Goal: Task Accomplishment & Management: Complete application form

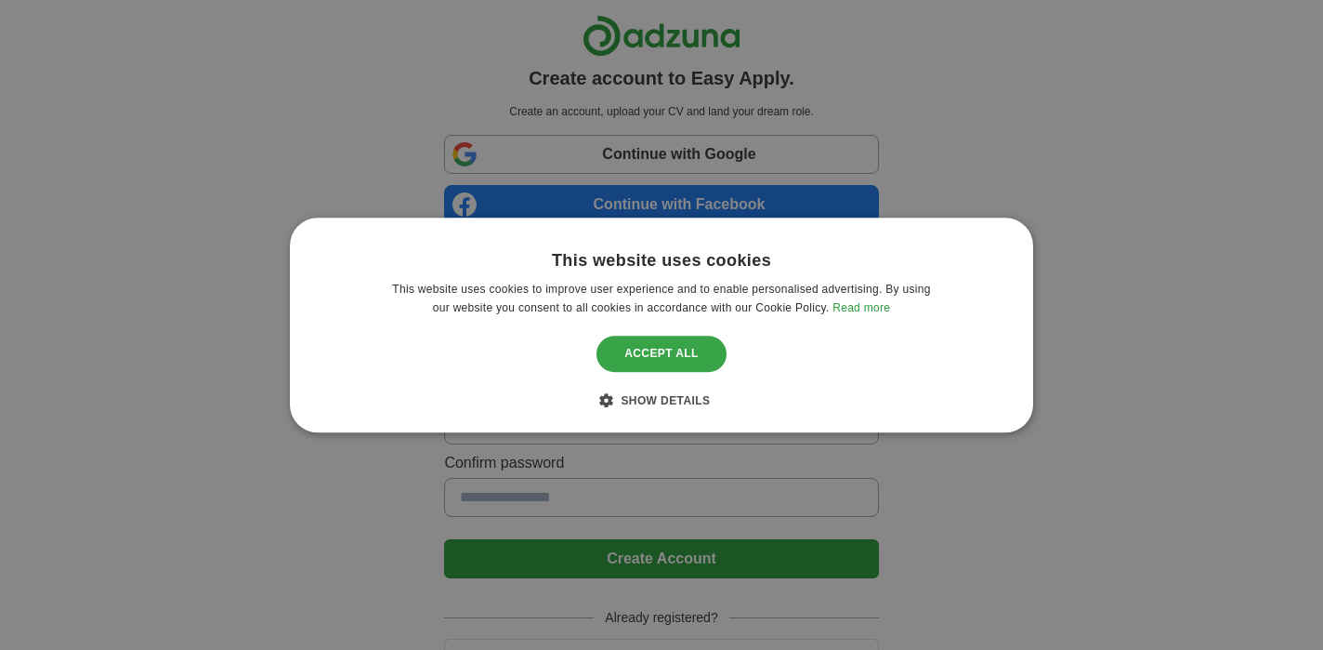
click at [660, 347] on div "Accept all" at bounding box center [662, 353] width 130 height 35
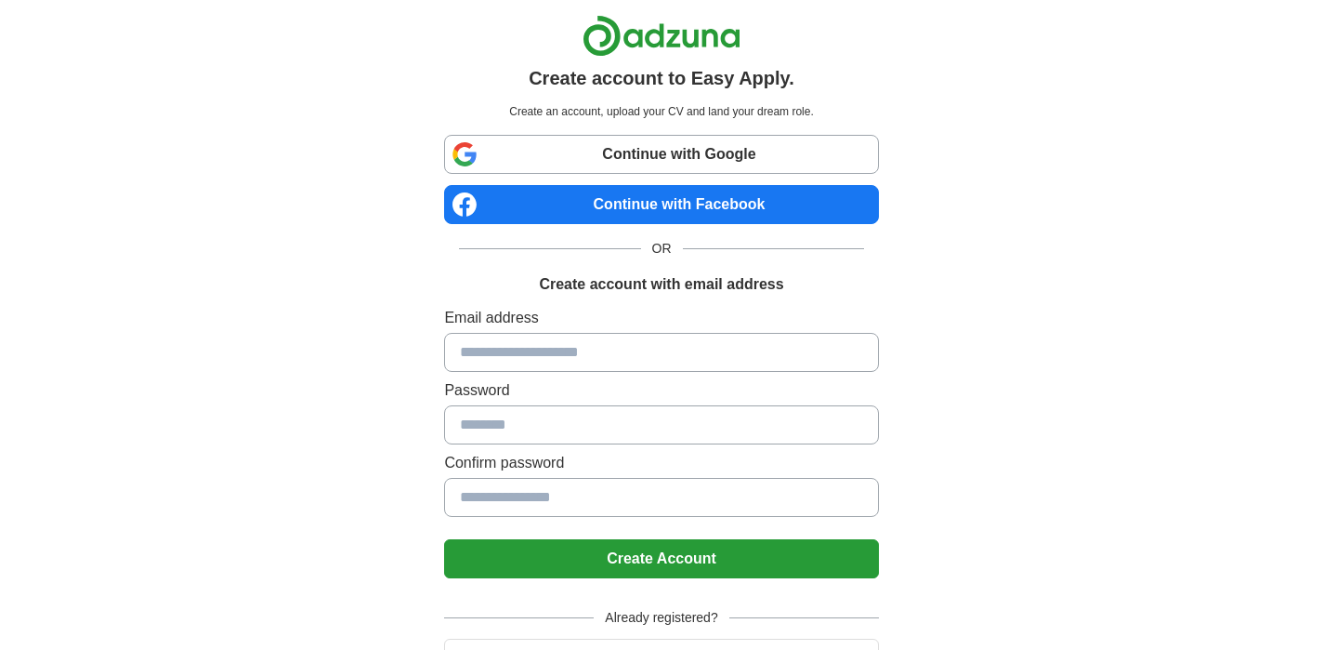
click at [627, 156] on link "Continue with Google" at bounding box center [661, 154] width 434 height 39
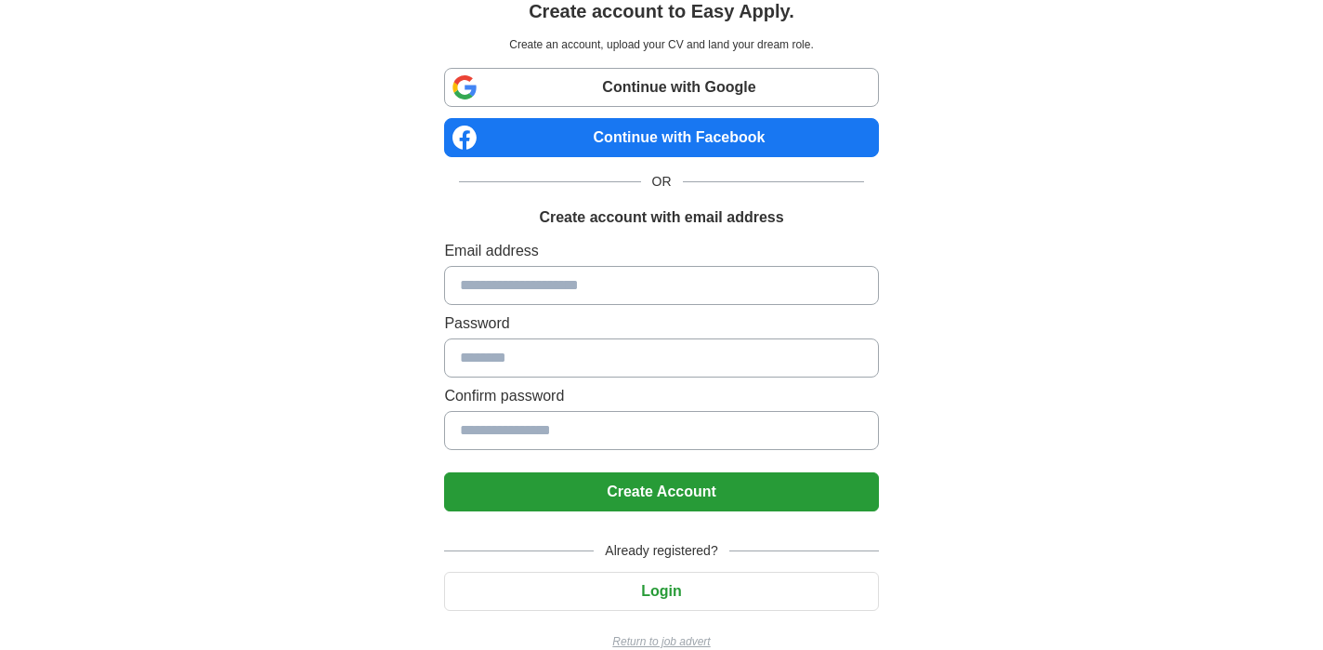
scroll to position [97, 0]
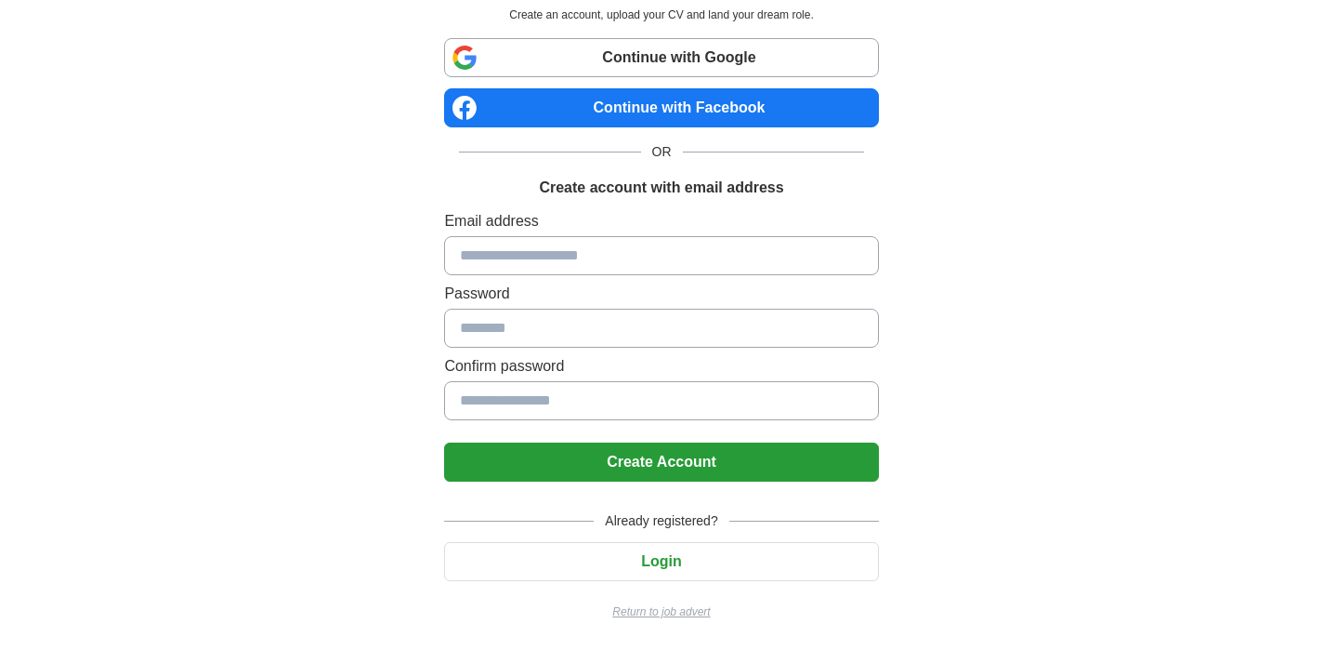
click at [646, 53] on link "Continue with Google" at bounding box center [661, 57] width 434 height 39
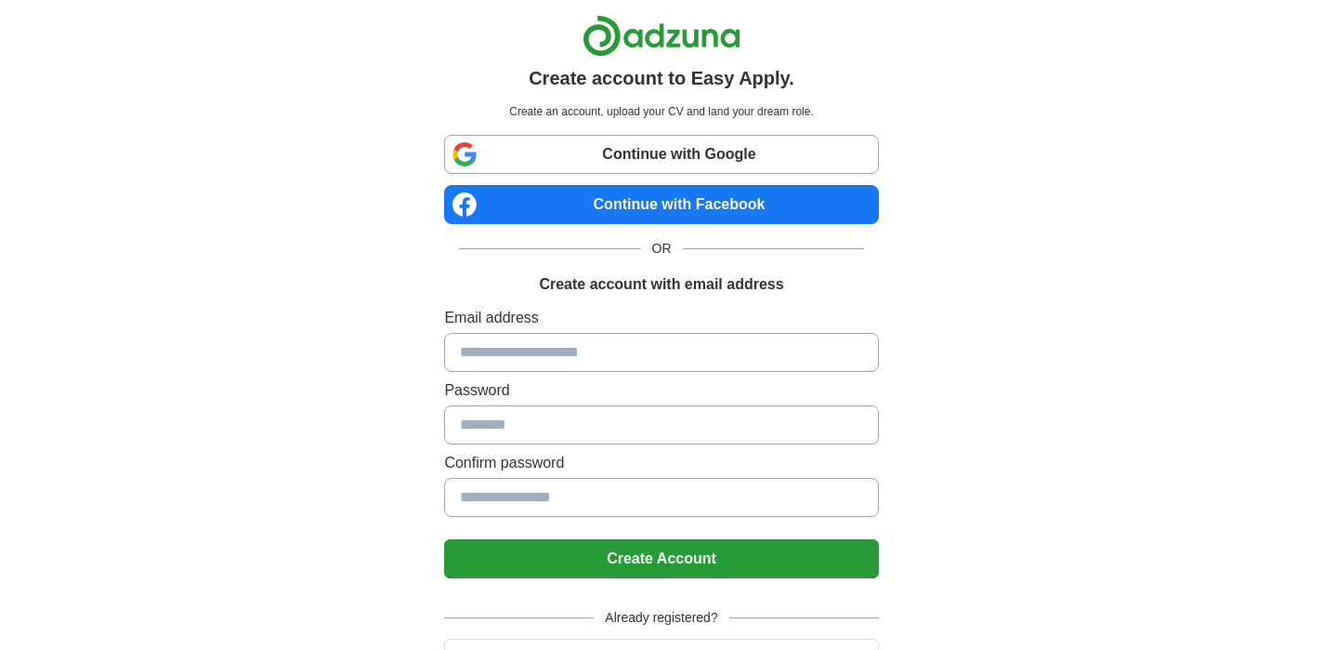
click at [611, 146] on link "Continue with Google" at bounding box center [661, 154] width 434 height 39
